Goal: Task Accomplishment & Management: Use online tool/utility

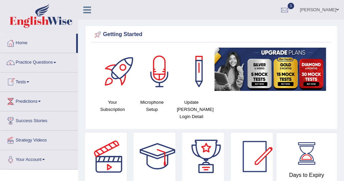
click at [58, 60] on link "Practice Questions" at bounding box center [39, 61] width 78 height 17
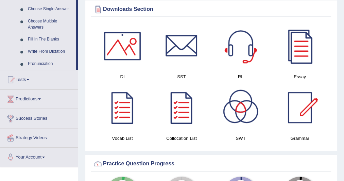
scroll to position [366, 0]
click at [29, 79] on span at bounding box center [28, 79] width 3 height 1
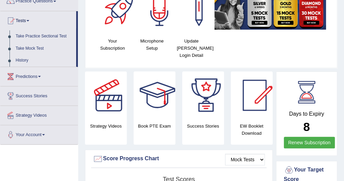
scroll to position [60, 0]
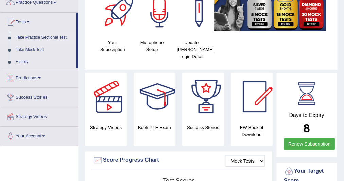
click at [42, 35] on link "Take Practice Sectional Test" at bounding box center [45, 38] width 64 height 12
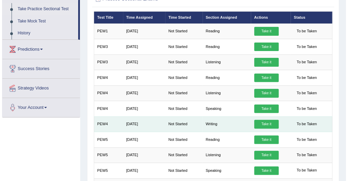
scroll to position [88, 0]
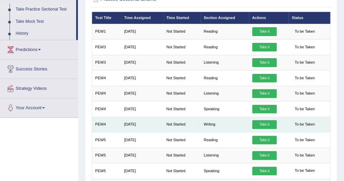
click at [264, 121] on link "Take it" at bounding box center [264, 124] width 24 height 9
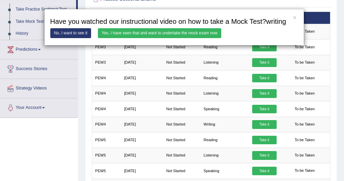
click at [136, 30] on link "Yes, I have seen that and want to undertake the mock exam now" at bounding box center [159, 33] width 123 height 10
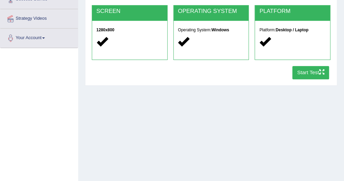
scroll to position [122, 0]
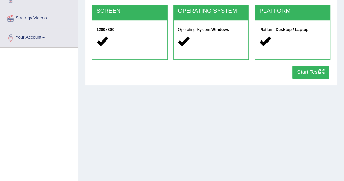
click at [304, 73] on button "Start Test" at bounding box center [311, 72] width 37 height 13
